Goal: Task Accomplishment & Management: Use online tool/utility

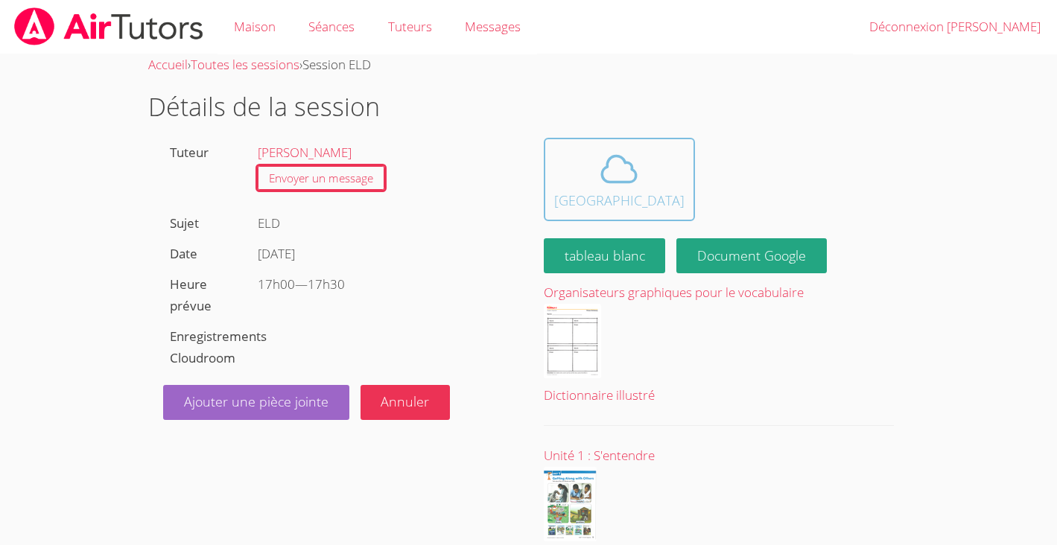
click at [601, 190] on div "[GEOGRAPHIC_DATA]" at bounding box center [619, 200] width 130 height 21
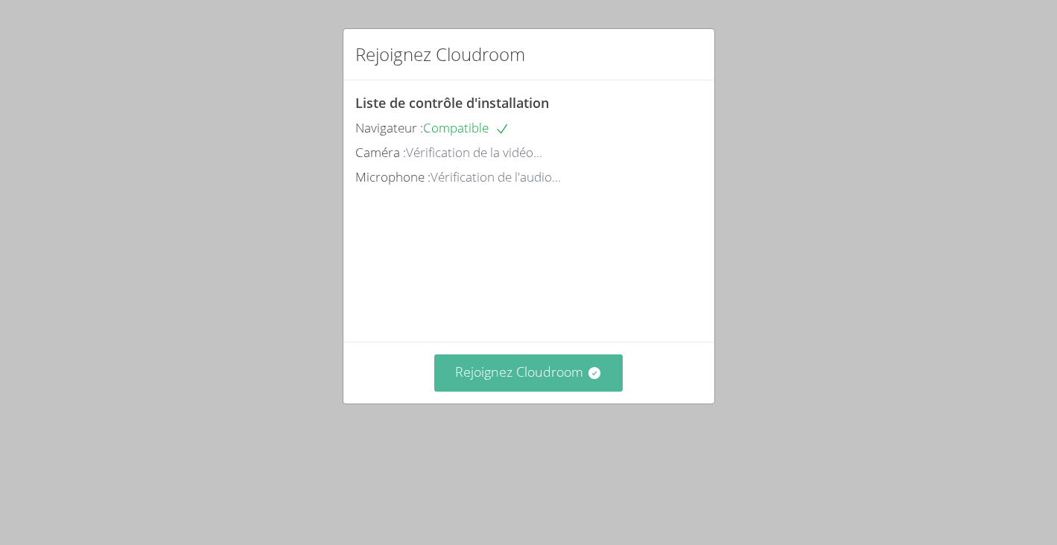
click at [526, 368] on font "Rejoignez Cloudroom" at bounding box center [519, 372] width 128 height 18
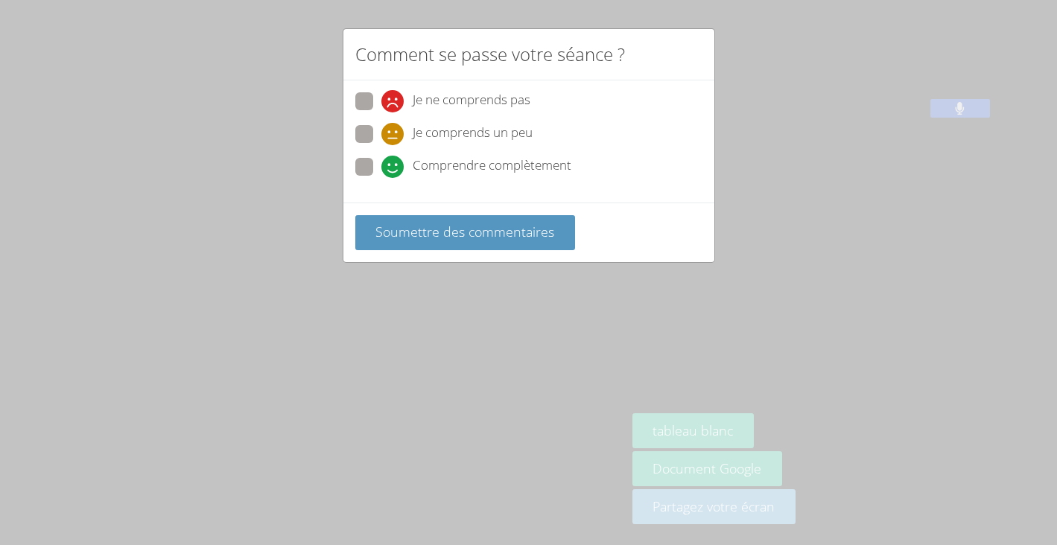
click at [440, 169] on font "Comprendre complètement" at bounding box center [492, 164] width 159 height 17
click at [394, 169] on input "Comprendre complètement" at bounding box center [387, 164] width 13 height 13
radio input "true"
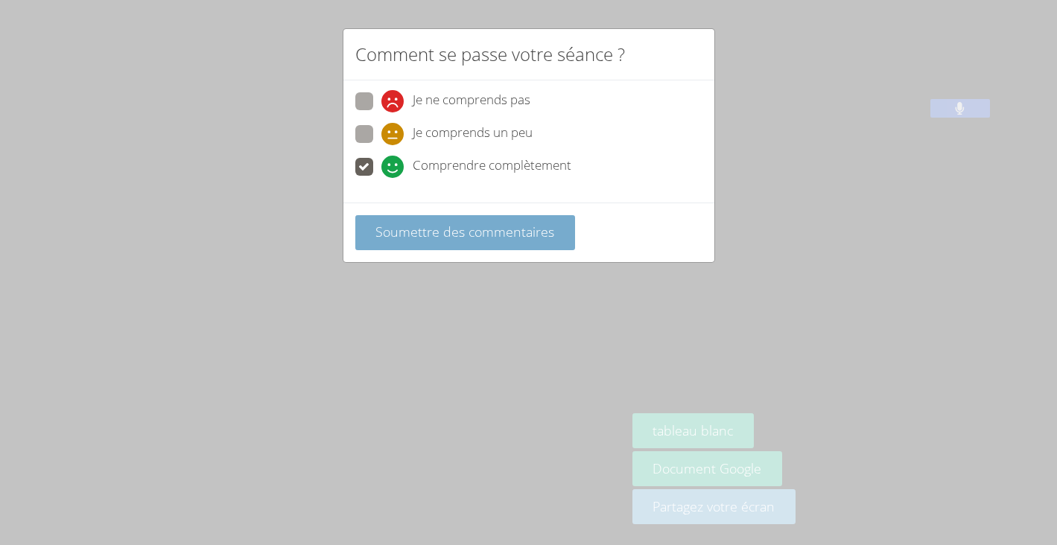
click at [449, 230] on font "Soumettre des commentaires" at bounding box center [465, 232] width 179 height 18
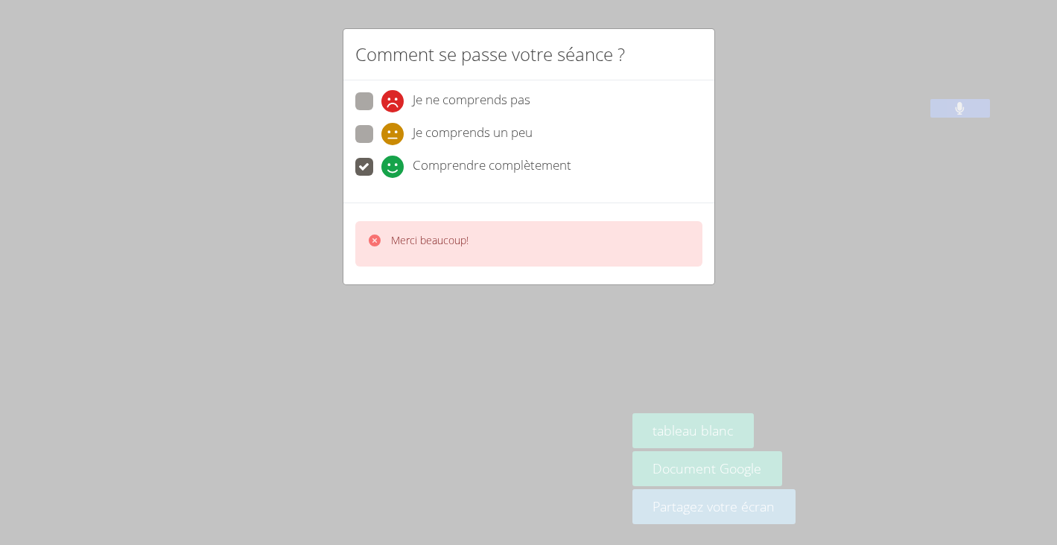
click at [314, 48] on div "Comment se passe votre séance ? Je ne comprends pas Je comprends un peu Compren…" at bounding box center [528, 272] width 1057 height 545
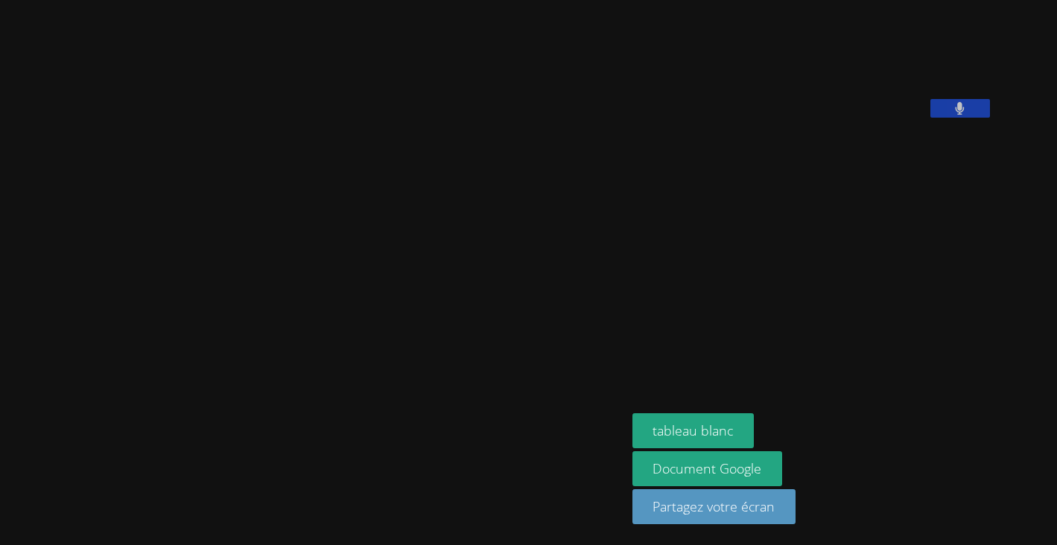
click at [425, 279] on video at bounding box center [313, 243] width 224 height 346
